Goal: Transaction & Acquisition: Purchase product/service

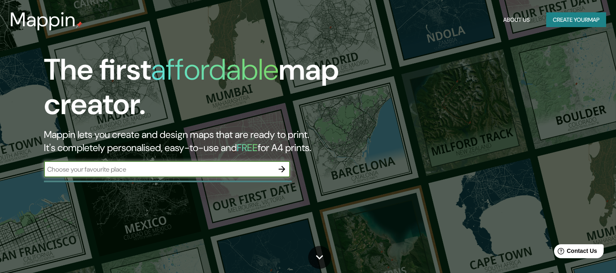
click at [278, 169] on icon "button" at bounding box center [282, 169] width 10 height 10
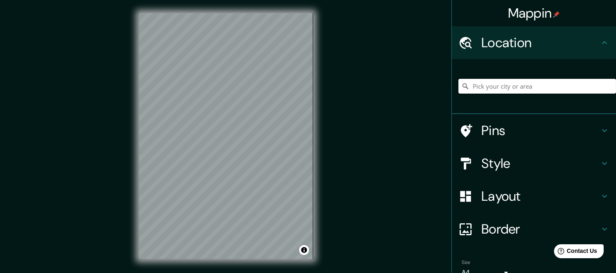
click at [505, 84] on input "Pick your city or area" at bounding box center [537, 86] width 158 height 15
paste input "Ronchamp"
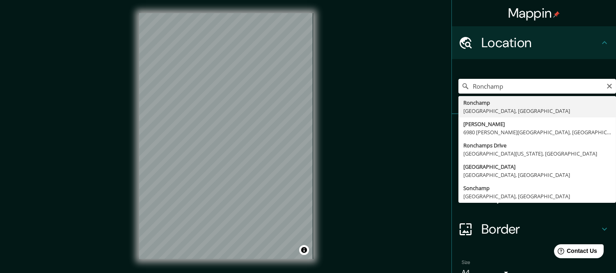
type input "Ronchamp, Alto Saona, Francia"
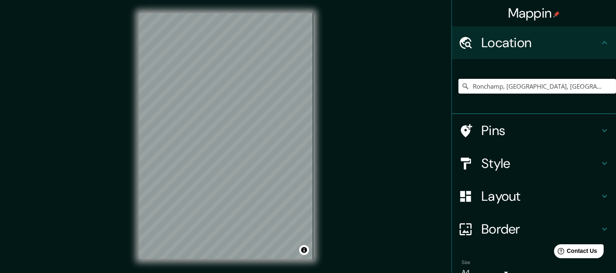
click at [513, 227] on h4 "Border" at bounding box center [540, 229] width 118 height 16
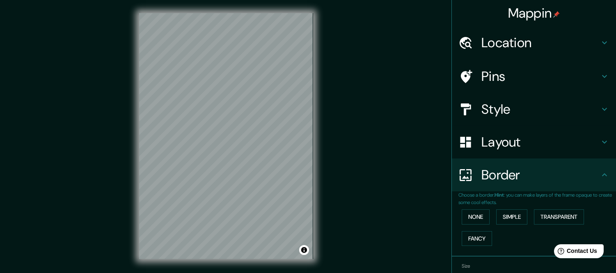
click at [514, 144] on h4 "Layout" at bounding box center [540, 142] width 118 height 16
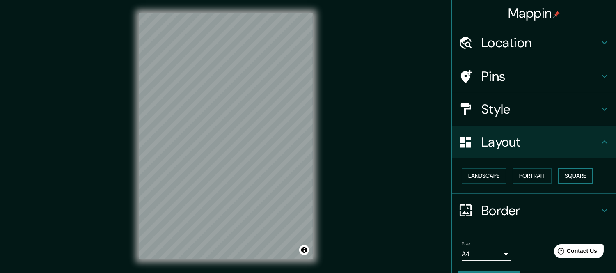
click at [569, 174] on button "Square" at bounding box center [575, 175] width 34 height 15
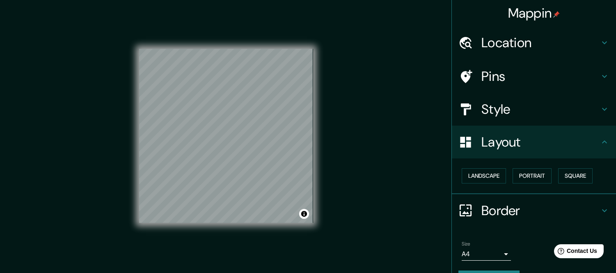
click at [496, 110] on h4 "Style" at bounding box center [540, 109] width 118 height 16
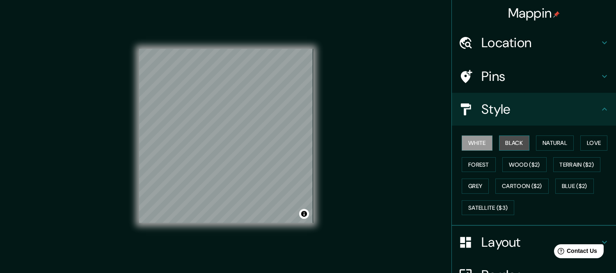
click at [504, 145] on button "Black" at bounding box center [514, 142] width 31 height 15
click at [473, 148] on button "White" at bounding box center [477, 142] width 31 height 15
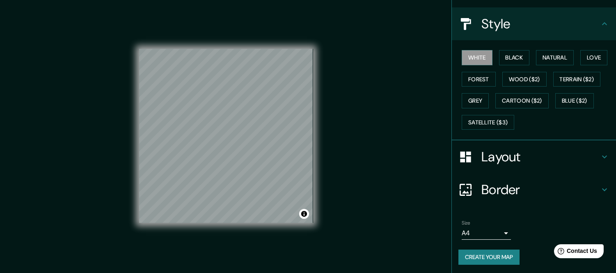
click at [492, 228] on body "Mappin Location Ronchamp, Alto Saona, Francia Pins Style White Black Natural Lo…" at bounding box center [308, 136] width 616 height 273
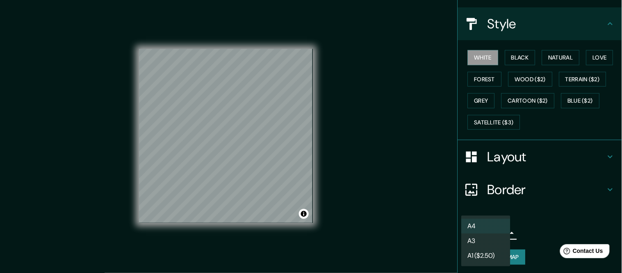
click at [490, 238] on li "A3" at bounding box center [486, 240] width 49 height 15
type input "a4"
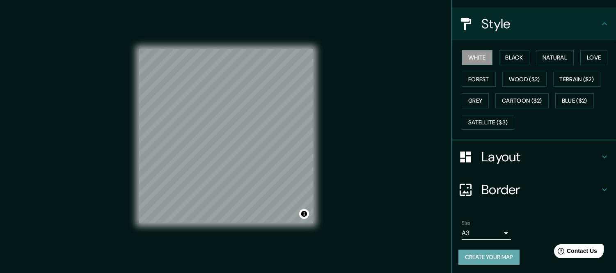
click at [493, 254] on button "Create your map" at bounding box center [488, 256] width 61 height 15
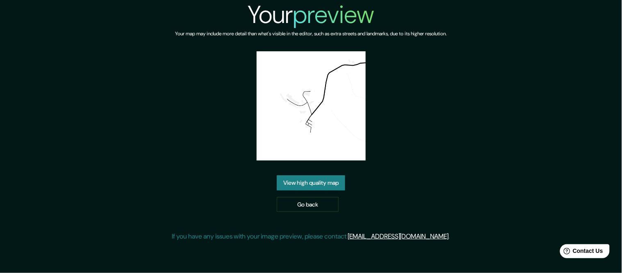
click at [336, 178] on link "View high quality map" at bounding box center [311, 182] width 69 height 15
